Goal: Transaction & Acquisition: Purchase product/service

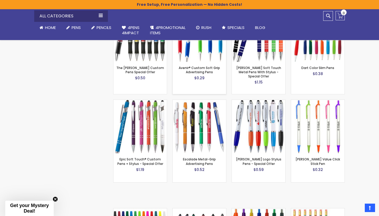
scroll to position [373, 0]
click at [202, 66] on link "Avenir® Custom Soft Grip Advertising Pens" at bounding box center [199, 69] width 41 height 9
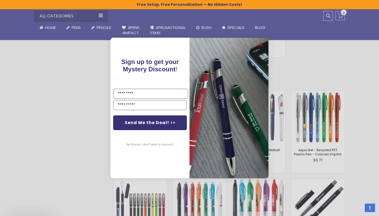
scroll to position [793, 0]
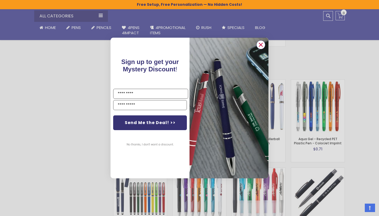
click at [261, 46] on circle "Close dialog" at bounding box center [261, 45] width 8 height 8
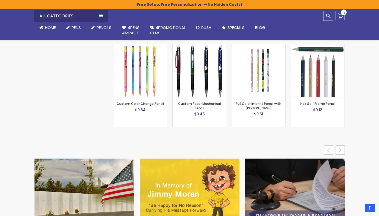
scroll to position [2182, 0]
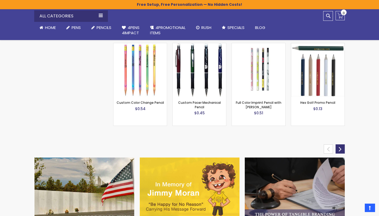
click at [339, 144] on div "next" at bounding box center [339, 148] width 9 height 9
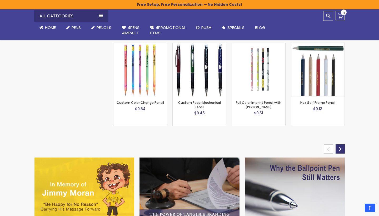
click at [339, 144] on div "next" at bounding box center [339, 148] width 9 height 9
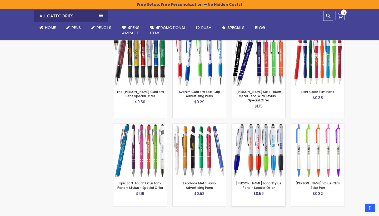
scroll to position [349, 0]
click at [200, 90] on link "Avenir® Custom Soft Grip Advertising Pens" at bounding box center [199, 93] width 41 height 9
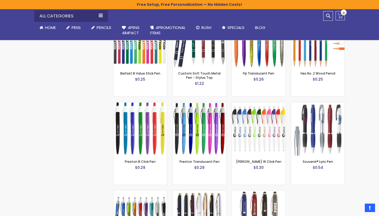
scroll to position [573, 0]
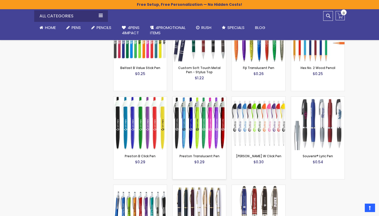
click at [202, 132] on img at bounding box center [199, 123] width 53 height 53
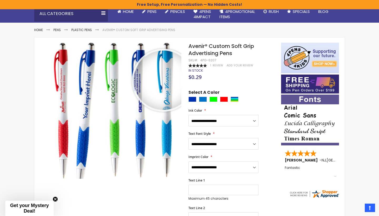
scroll to position [54, 0]
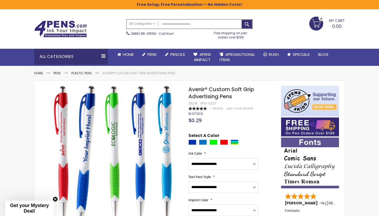
scroll to position [35, 0]
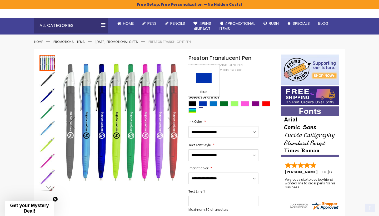
scroll to position [44, 0]
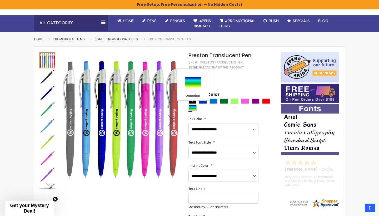
click at [195, 108] on div "Assorted" at bounding box center [192, 107] width 8 height 5
type input "****"
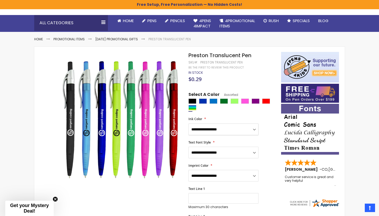
select select "****"
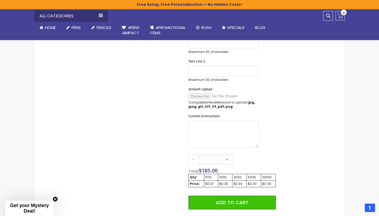
scroll to position [227, 0]
click at [196, 158] on link "-" at bounding box center [193, 158] width 11 height 11
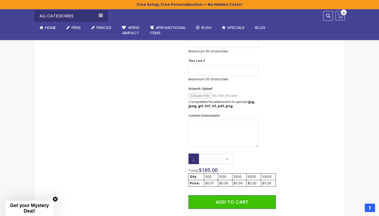
click at [196, 158] on link "-" at bounding box center [193, 158] width 11 height 11
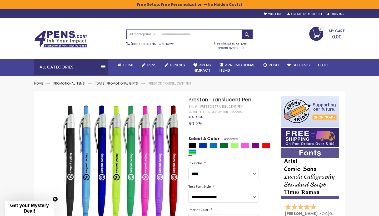
scroll to position [0, 0]
